Goal: Information Seeking & Learning: Learn about a topic

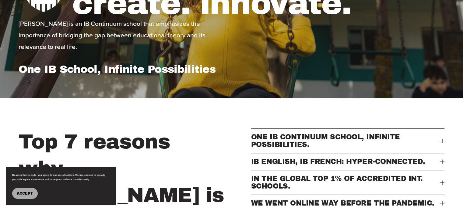
scroll to position [243, 0]
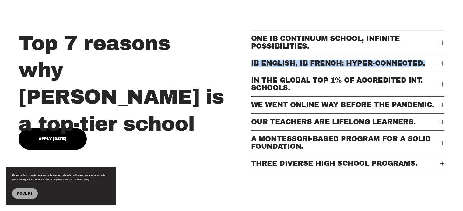
drag, startPoint x: 461, startPoint y: 35, endPoint x: 463, endPoint y: 63, distance: 27.7
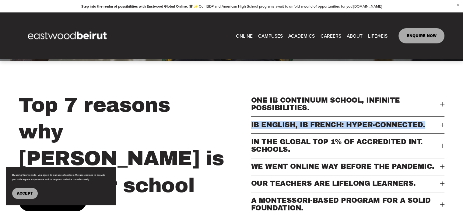
scroll to position [178, 0]
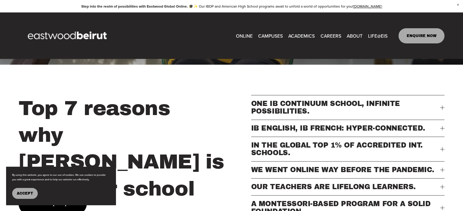
click at [232, 186] on div "Top 7 reasons why Eastwood is a top-tier school" at bounding box center [133, 148] width 229 height 107
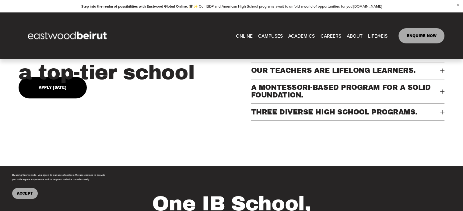
scroll to position [0, 0]
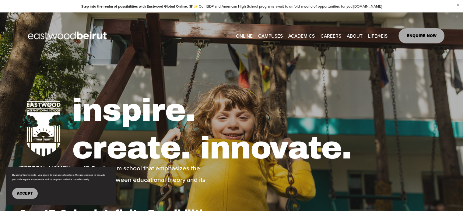
click at [329, 36] on link "CAREERS" at bounding box center [330, 35] width 21 height 9
type input "*****"
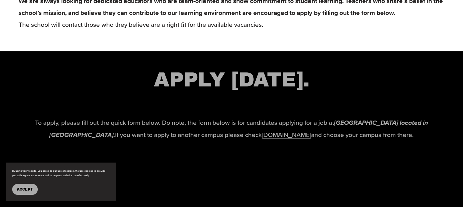
scroll to position [974, 0]
